Goal: Transaction & Acquisition: Purchase product/service

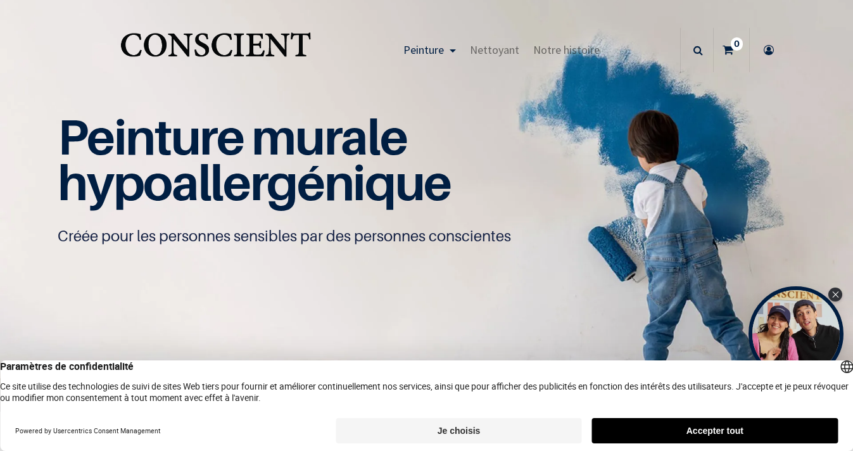
scroll to position [1, 0]
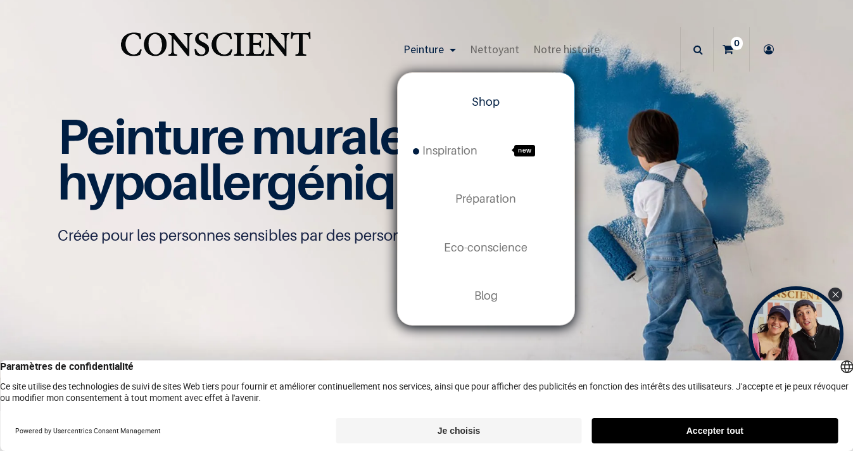
click at [437, 41] on link "Peinture" at bounding box center [429, 49] width 66 height 44
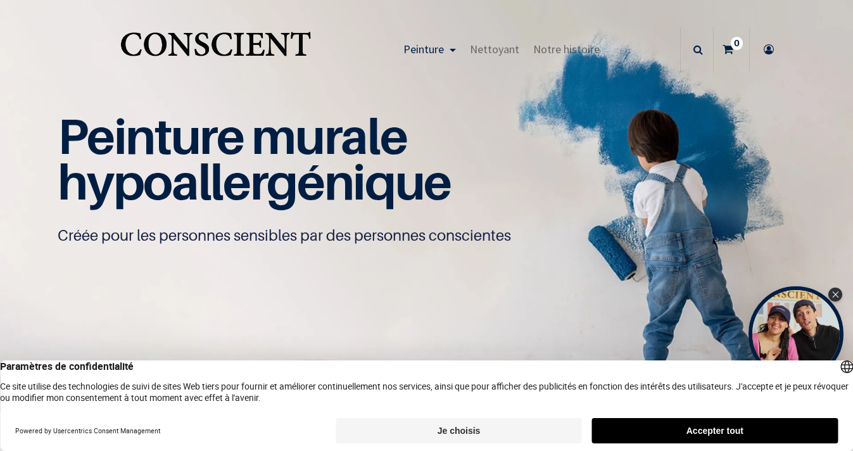
click at [436, 48] on span "Peinture" at bounding box center [423, 49] width 41 height 15
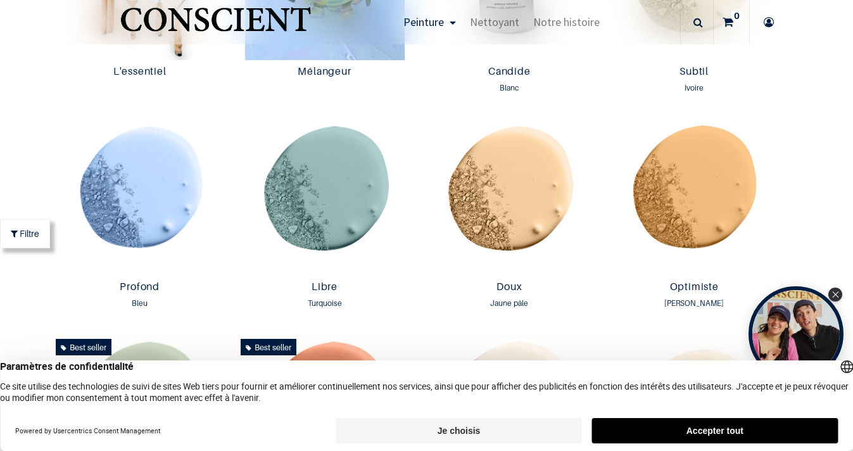
scroll to position [783, 0]
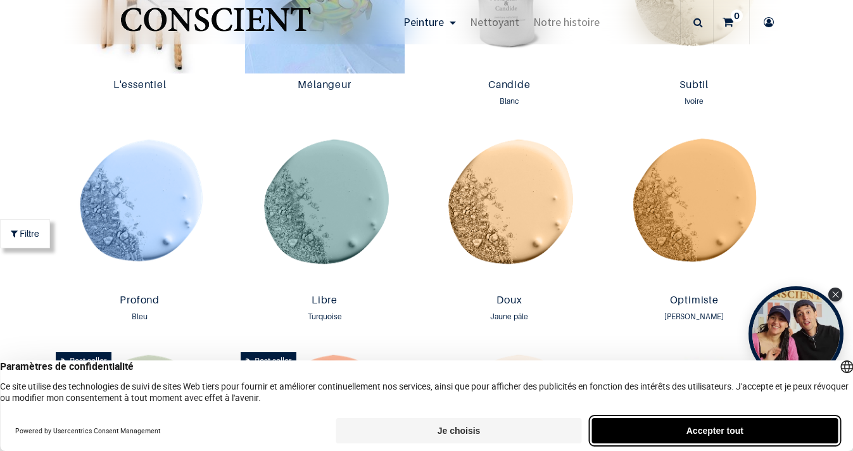
click at [724, 429] on button "Accepter tout" at bounding box center [715, 430] width 246 height 25
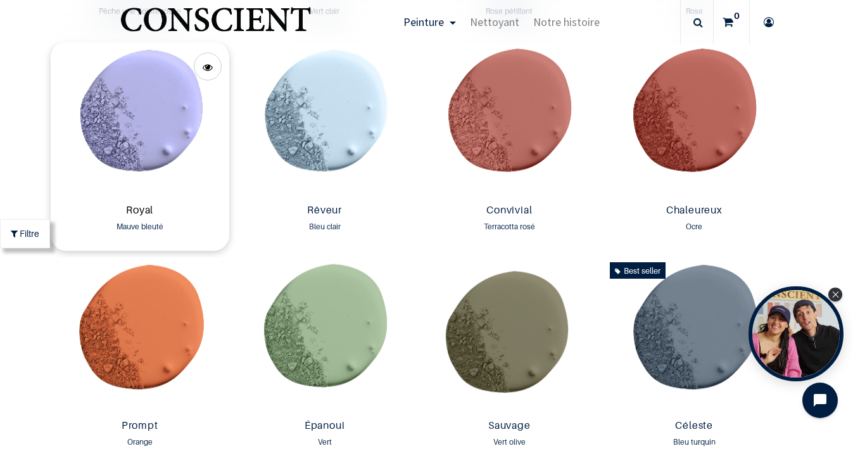
scroll to position [1513, 0]
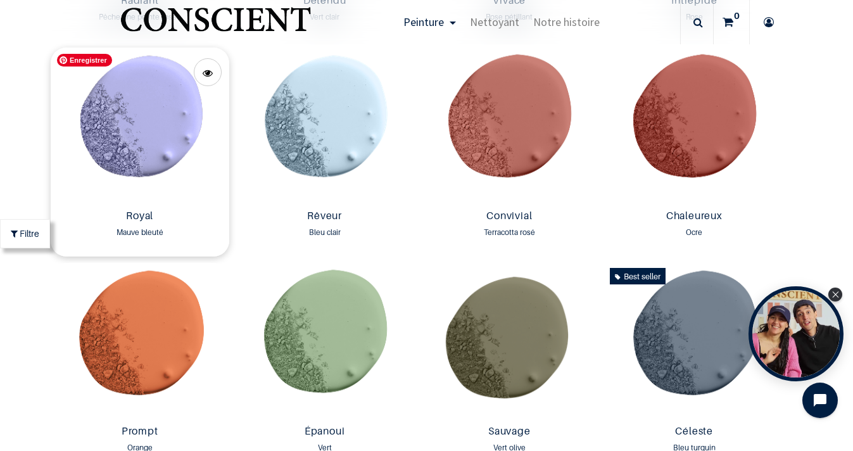
click at [126, 143] on img at bounding box center [140, 125] width 179 height 157
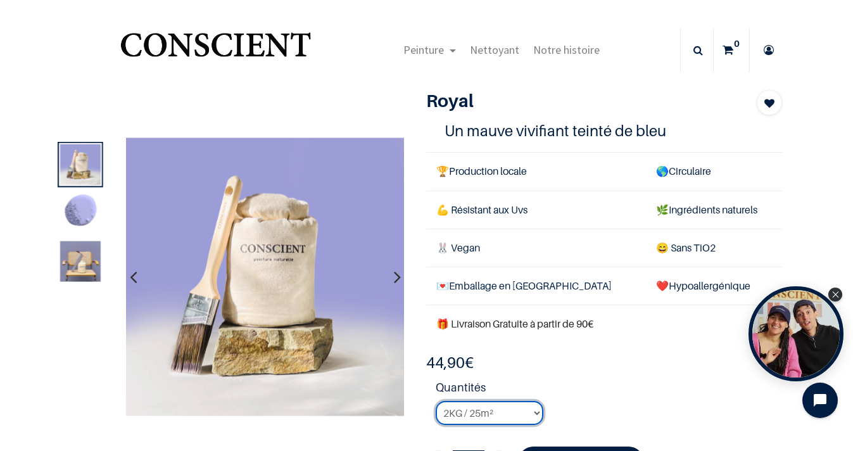
click at [491, 413] on select "2KG / 25m² 4KG / 50m² 8KG / 100m² Testeur" at bounding box center [490, 413] width 108 height 24
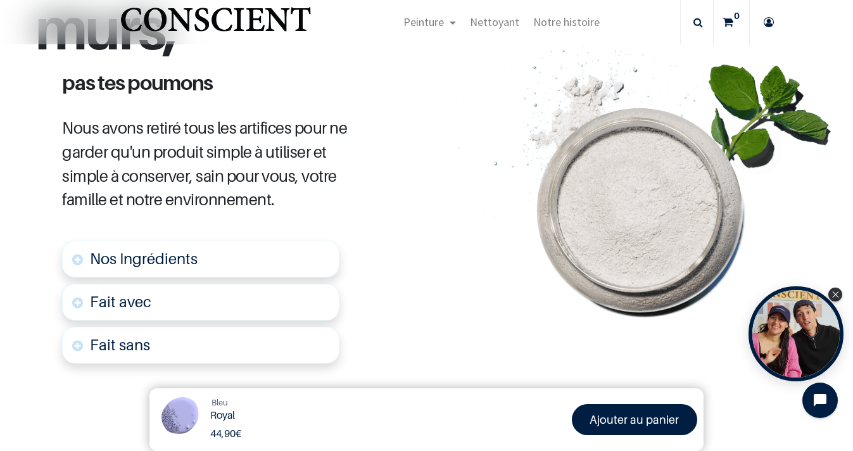
scroll to position [588, 0]
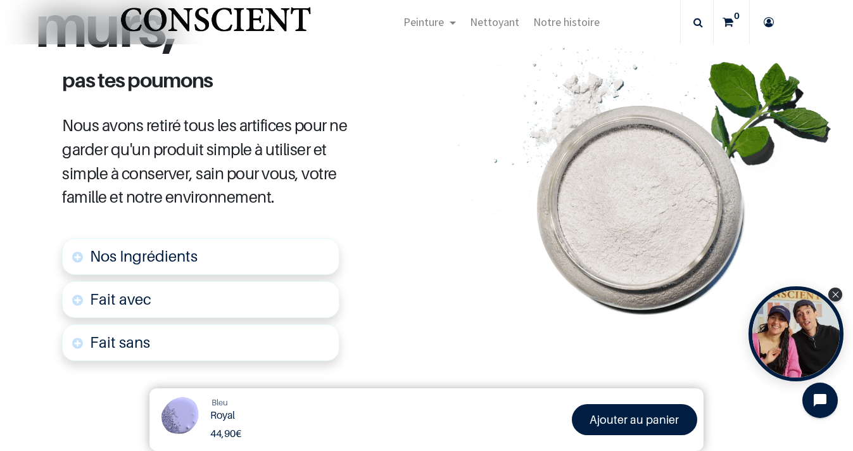
click at [158, 255] on span "Nos Ingrédients" at bounding box center [144, 256] width 108 height 18
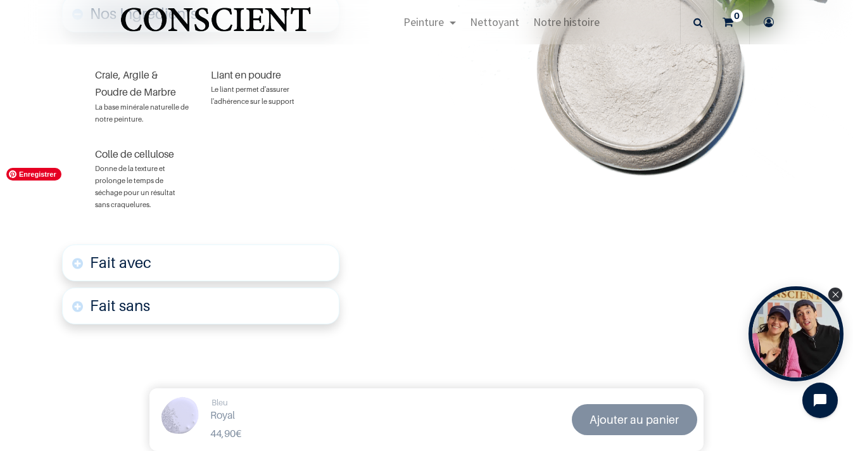
scroll to position [265, 0]
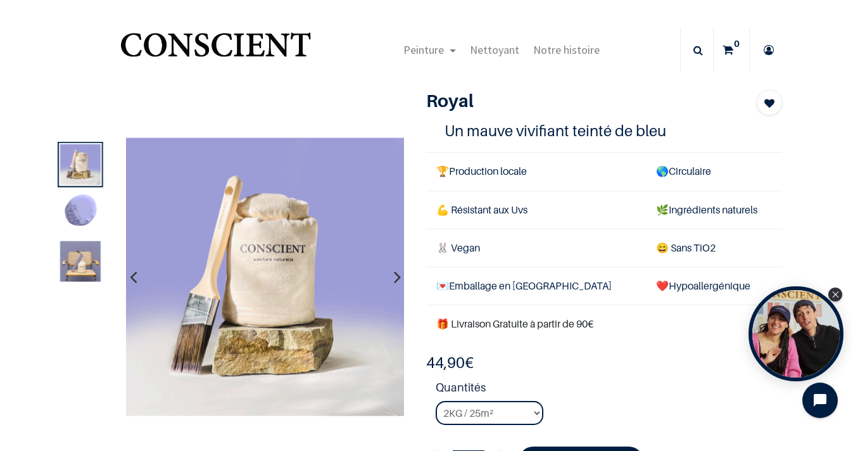
click at [80, 266] on img at bounding box center [80, 261] width 41 height 41
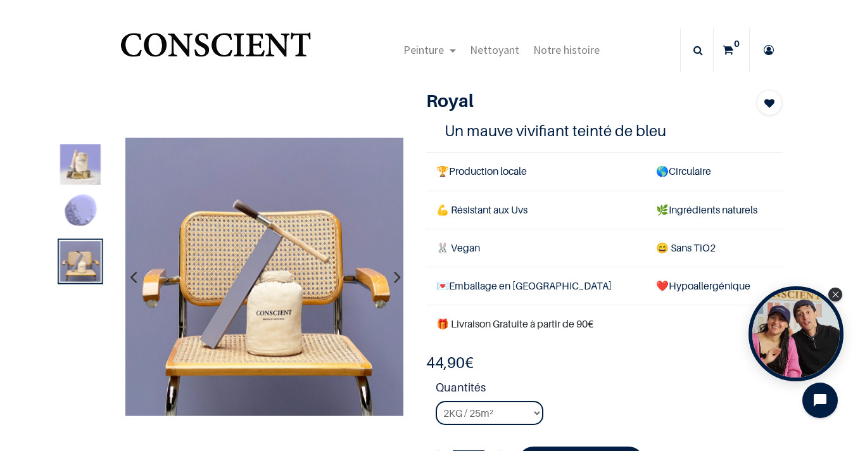
click at [73, 207] on img at bounding box center [80, 212] width 41 height 41
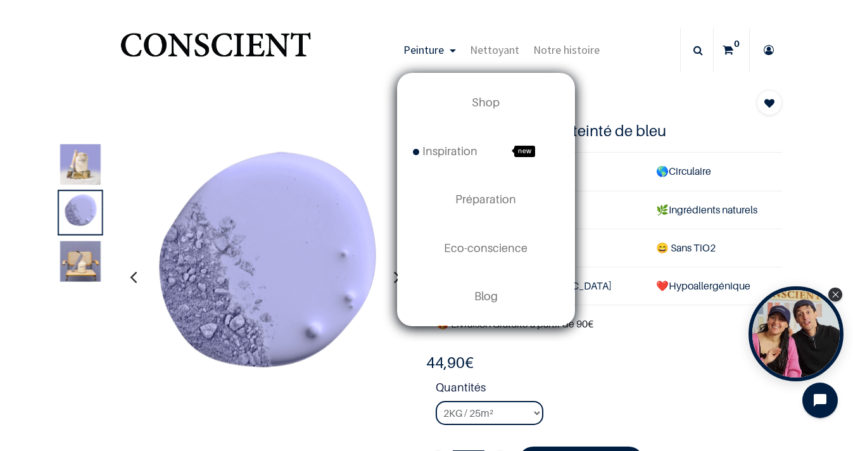
click at [426, 49] on span "Peinture" at bounding box center [423, 49] width 41 height 15
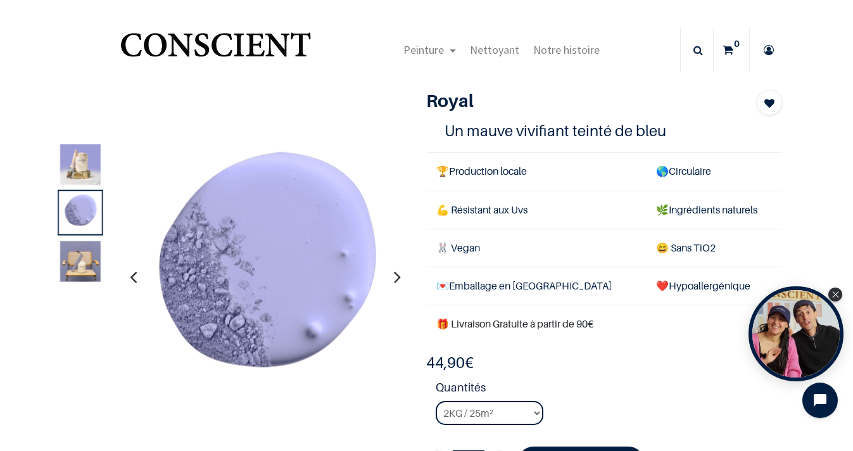
click at [161, 47] on img "Logo of Conscient" at bounding box center [216, 50] width 196 height 50
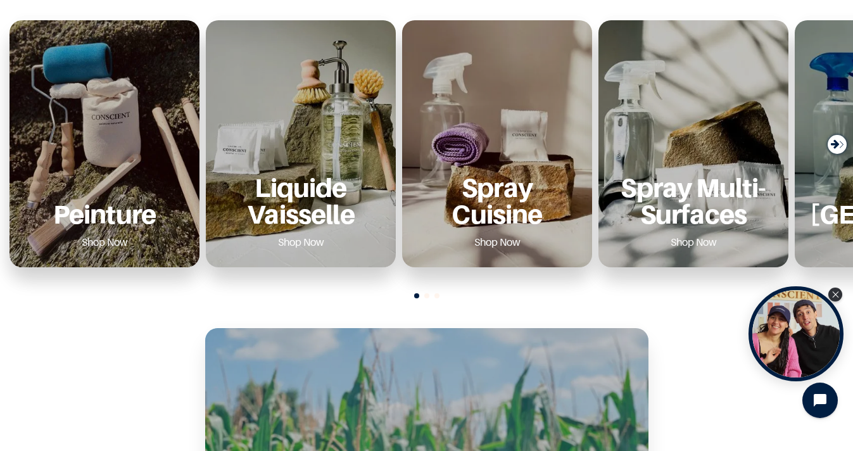
scroll to position [491, 0]
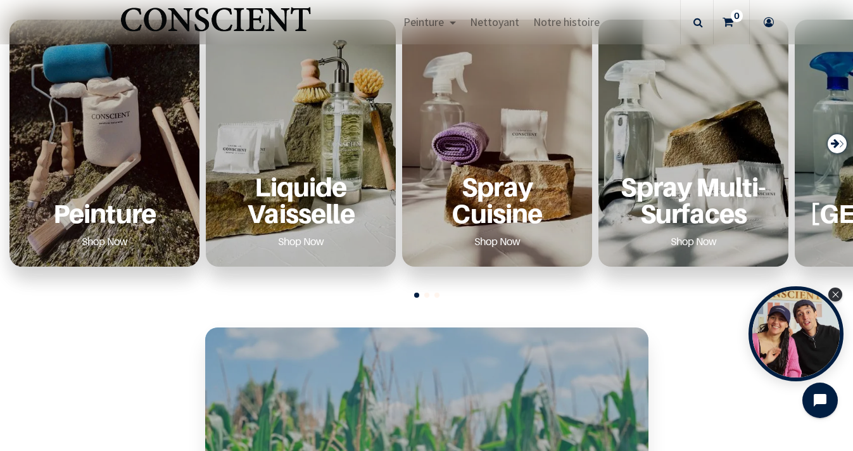
click at [64, 243] on div "Peinture Shop Now" at bounding box center [105, 212] width 160 height 78
click at [82, 206] on p "Peinture" at bounding box center [105, 213] width 160 height 26
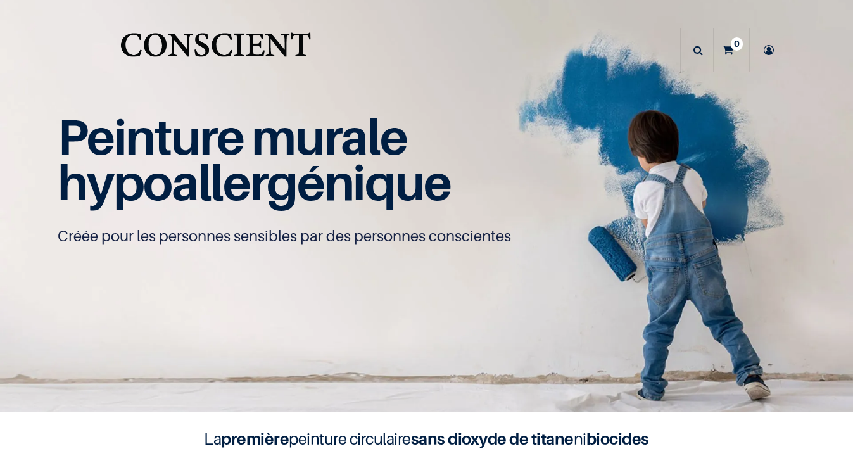
scroll to position [1, 0]
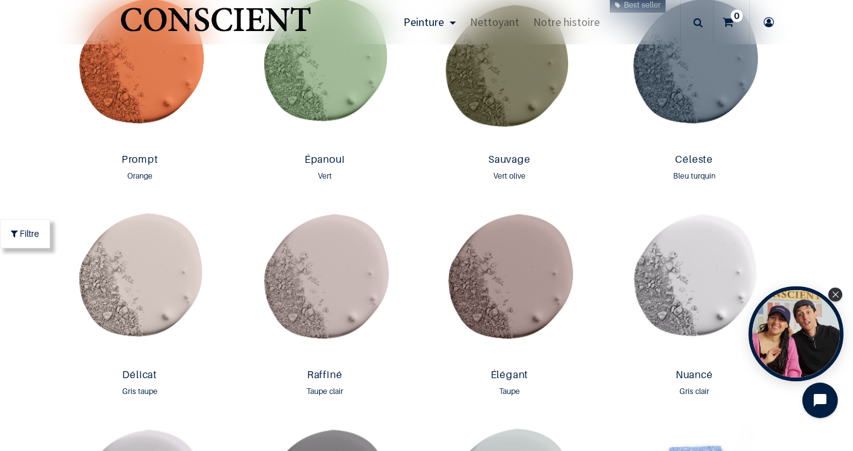
scroll to position [1726, 0]
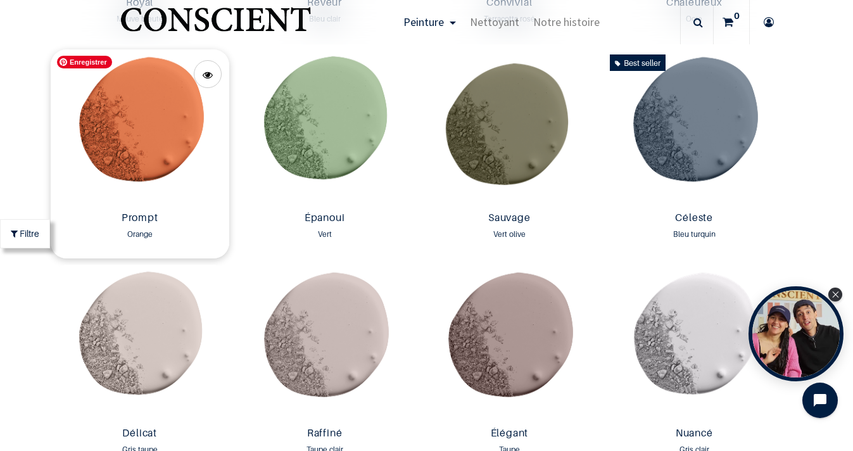
click at [150, 194] on img at bounding box center [140, 127] width 179 height 157
click at [150, 192] on img at bounding box center [140, 127] width 179 height 157
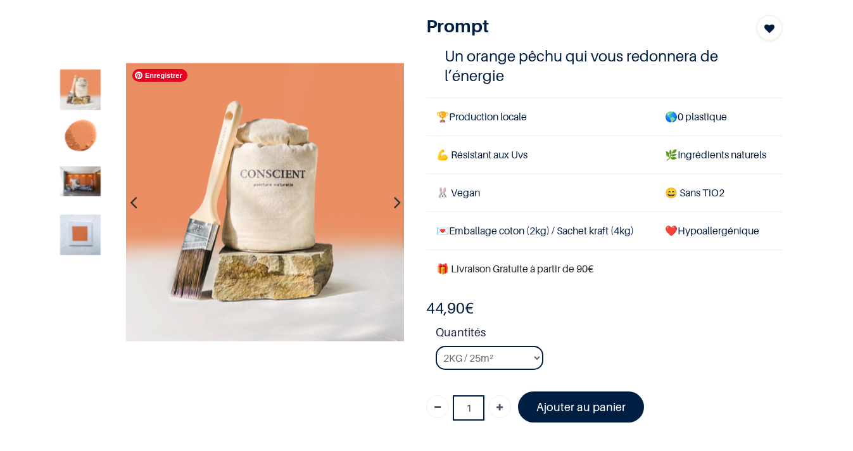
scroll to position [126, 0]
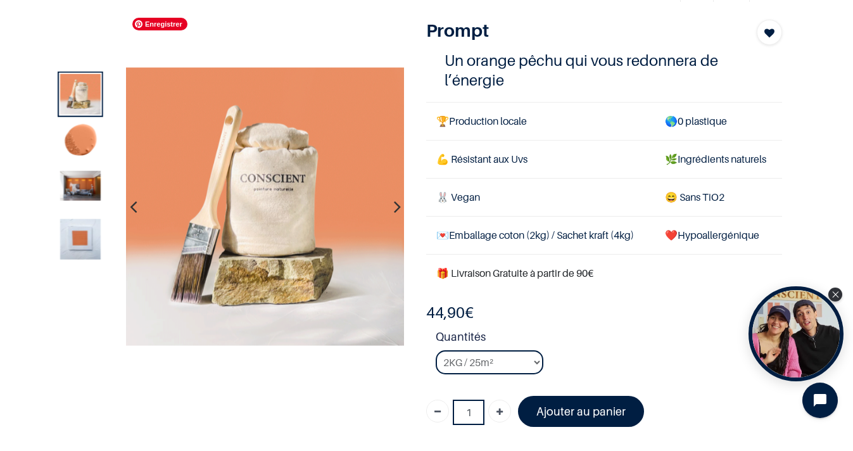
scroll to position [69, 0]
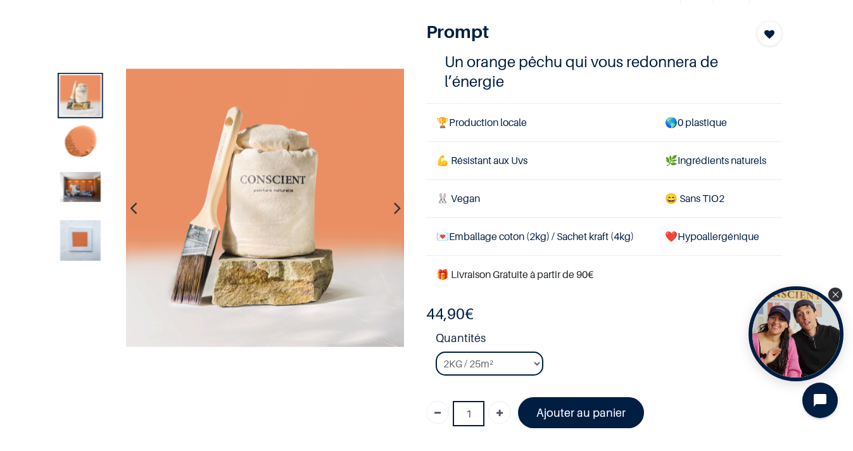
click at [95, 137] on img at bounding box center [80, 143] width 41 height 41
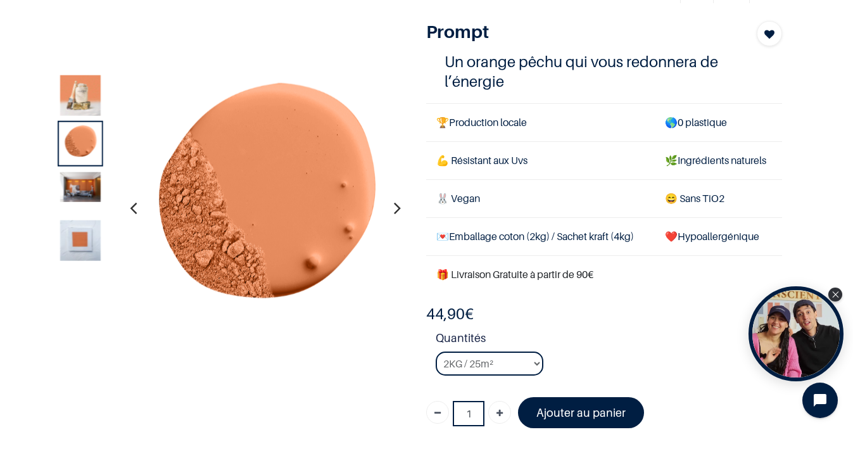
click at [93, 181] on img at bounding box center [80, 187] width 41 height 30
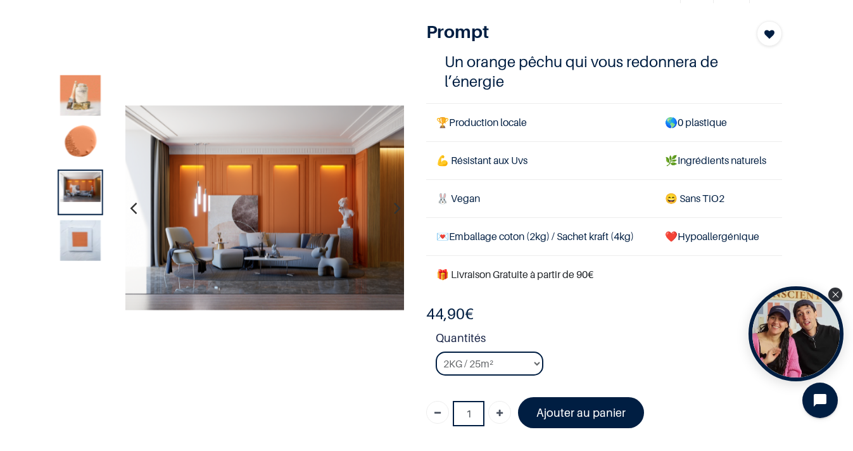
click at [87, 246] on img at bounding box center [80, 240] width 41 height 41
